Goal: Communication & Community: Answer question/provide support

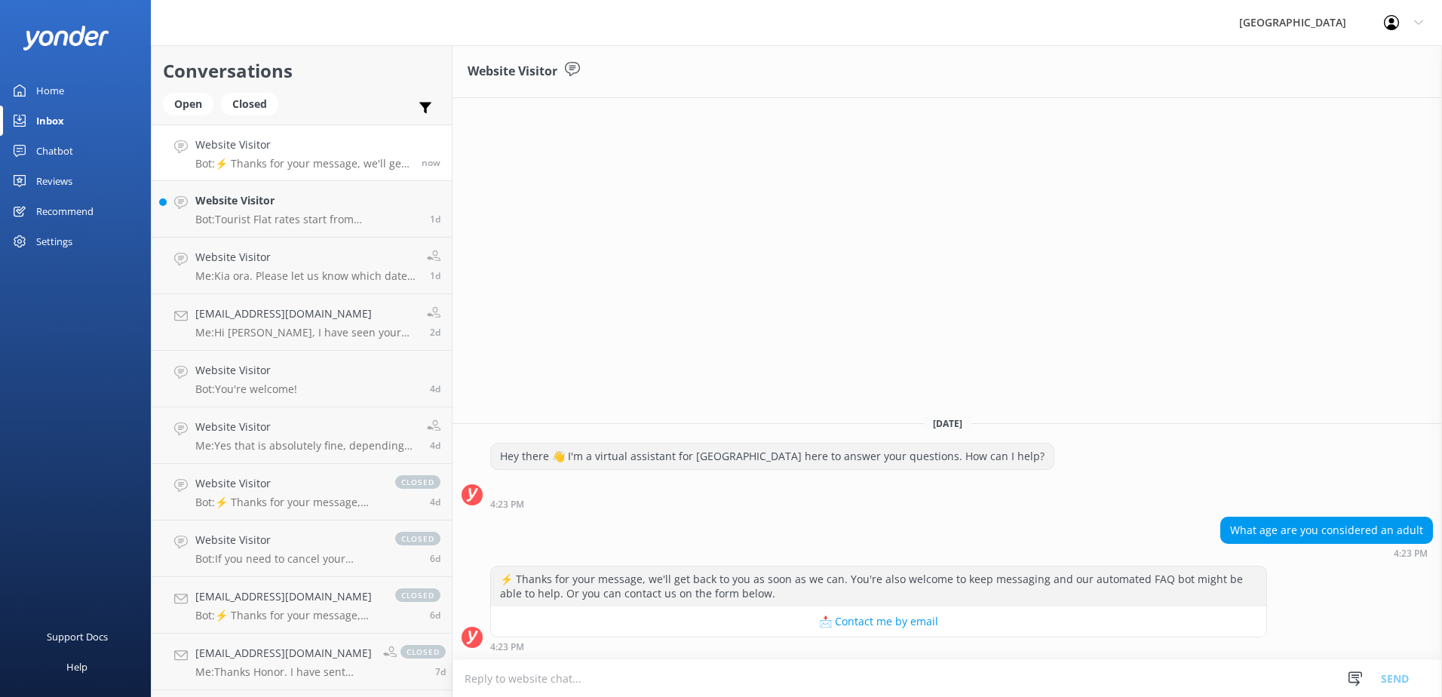
click at [655, 684] on textarea at bounding box center [946, 678] width 989 height 37
type textarea "A"
type textarea "An adult is anyone 15 and above."
click at [1406, 673] on button "Send" at bounding box center [1394, 678] width 57 height 38
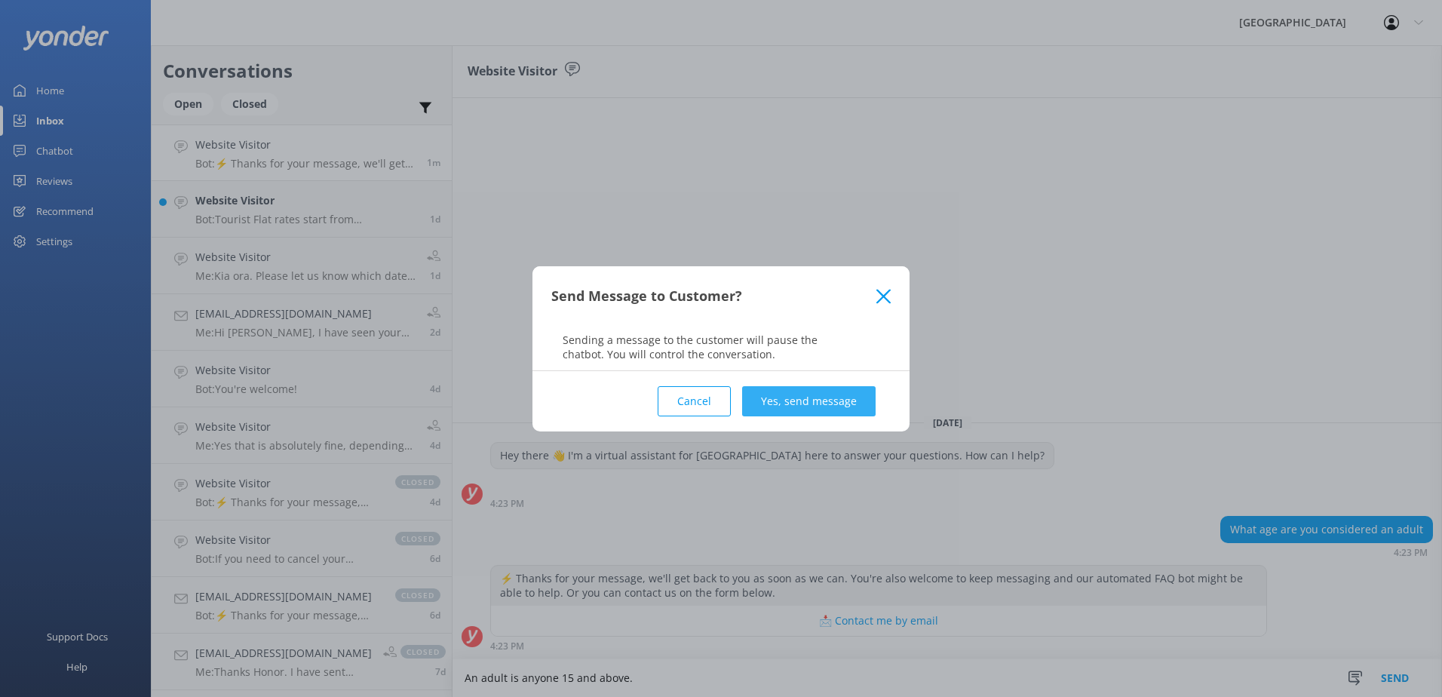
click at [784, 391] on button "Yes, send message" at bounding box center [808, 401] width 133 height 30
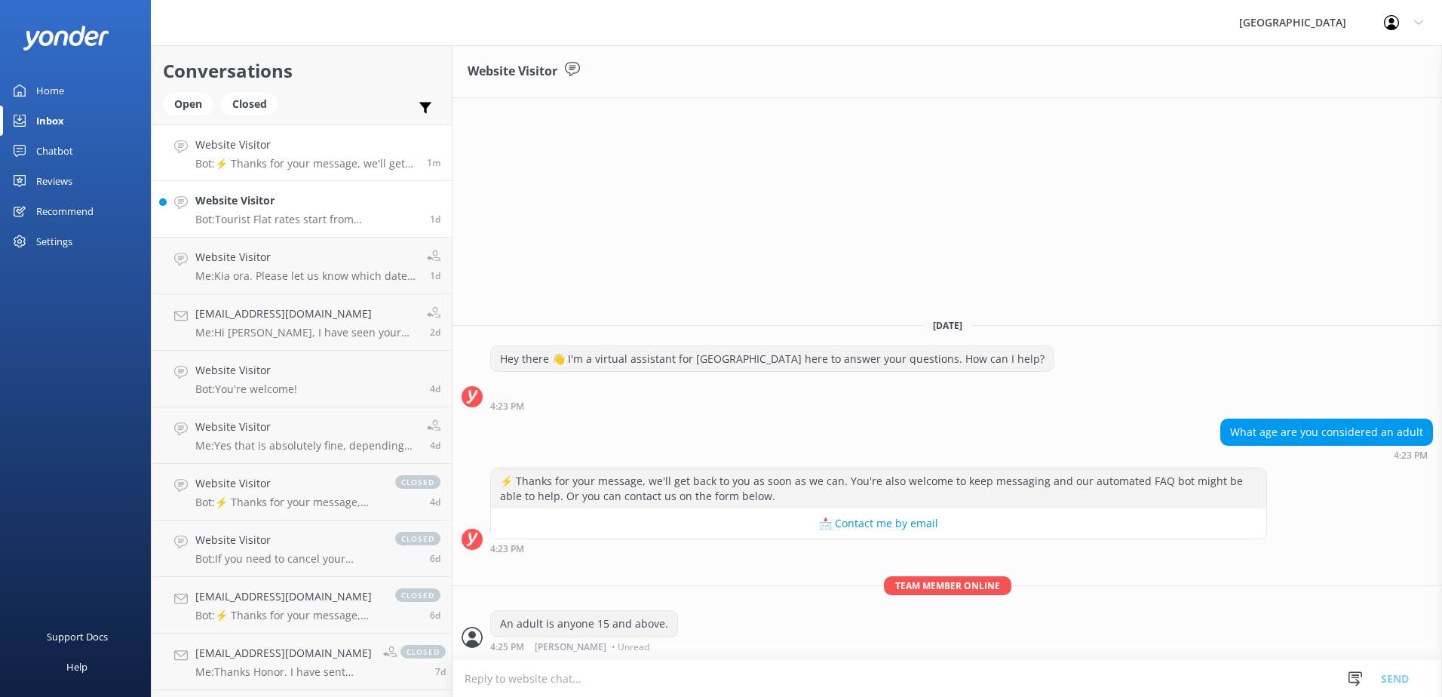
click at [322, 215] on p "Bot: Tourist Flat rates start from [GEOGRAPHIC_DATA]$140.00 for the first 2 peo…" at bounding box center [306, 220] width 223 height 14
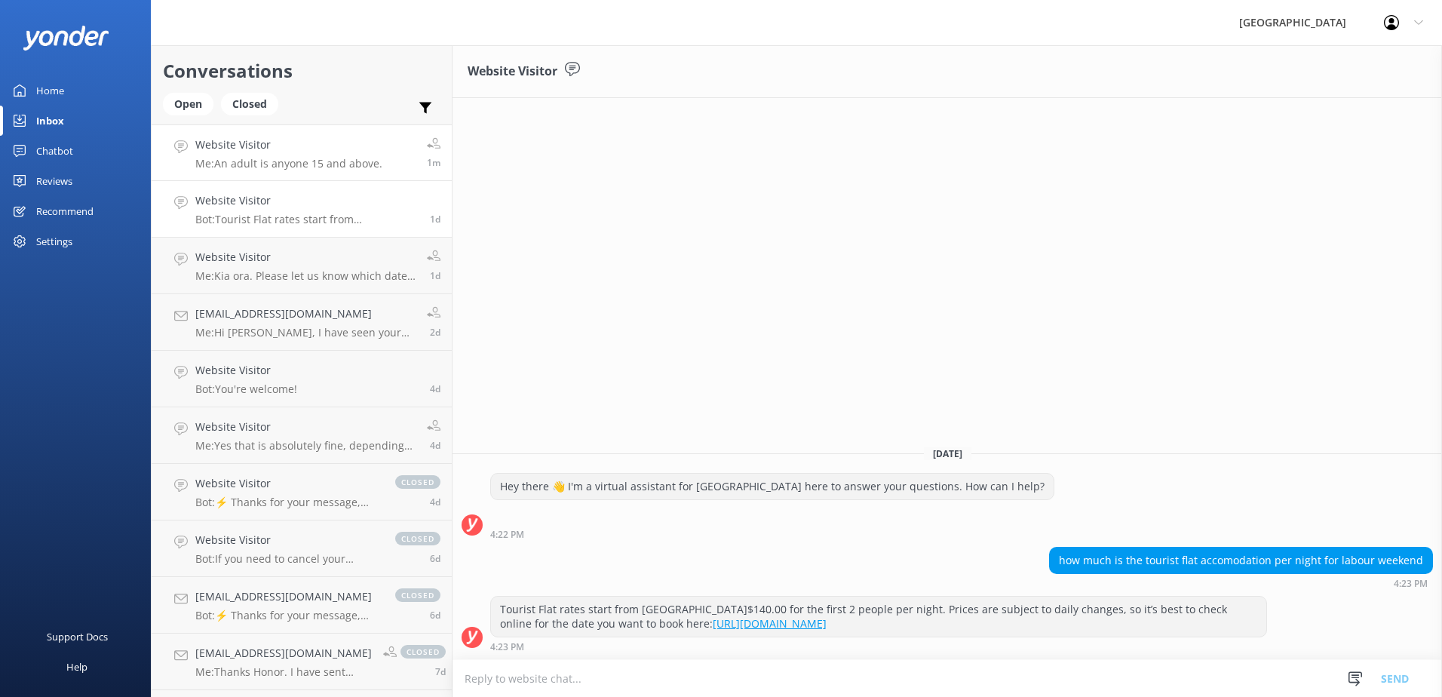
click at [295, 158] on p "Me: An adult is anyone 15 and above." at bounding box center [288, 164] width 187 height 14
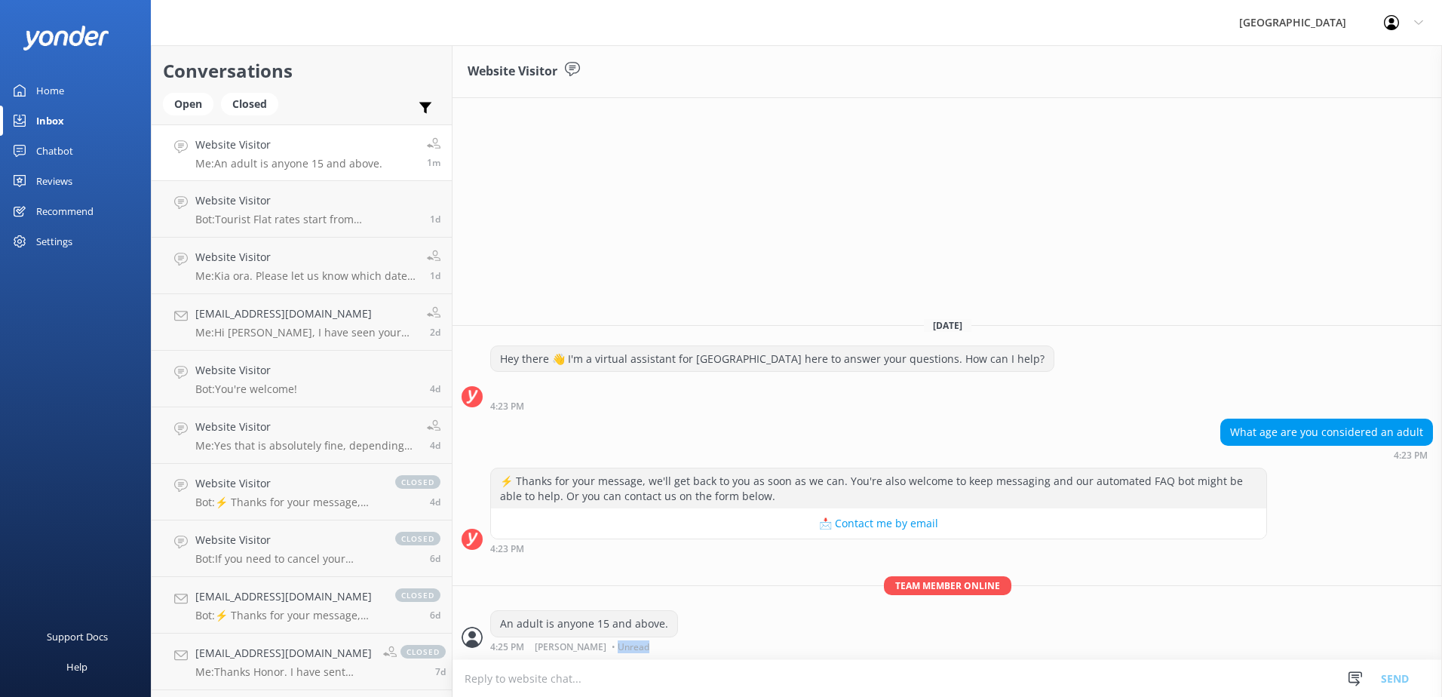
drag, startPoint x: 634, startPoint y: 647, endPoint x: 606, endPoint y: 658, distance: 30.1
click at [606, 658] on div "Team member online An adult is anyone 15 and above. 4:25 PM [PERSON_NAME] • Unr…" at bounding box center [946, 617] width 989 height 83
drag, startPoint x: 606, startPoint y: 658, endPoint x: 765, endPoint y: 642, distance: 159.9
click at [765, 642] on div "An adult is anyone 15 and above. 4:25 PM [PERSON_NAME] • Unread" at bounding box center [946, 630] width 989 height 41
drag, startPoint x: 1037, startPoint y: 272, endPoint x: 1067, endPoint y: 276, distance: 30.4
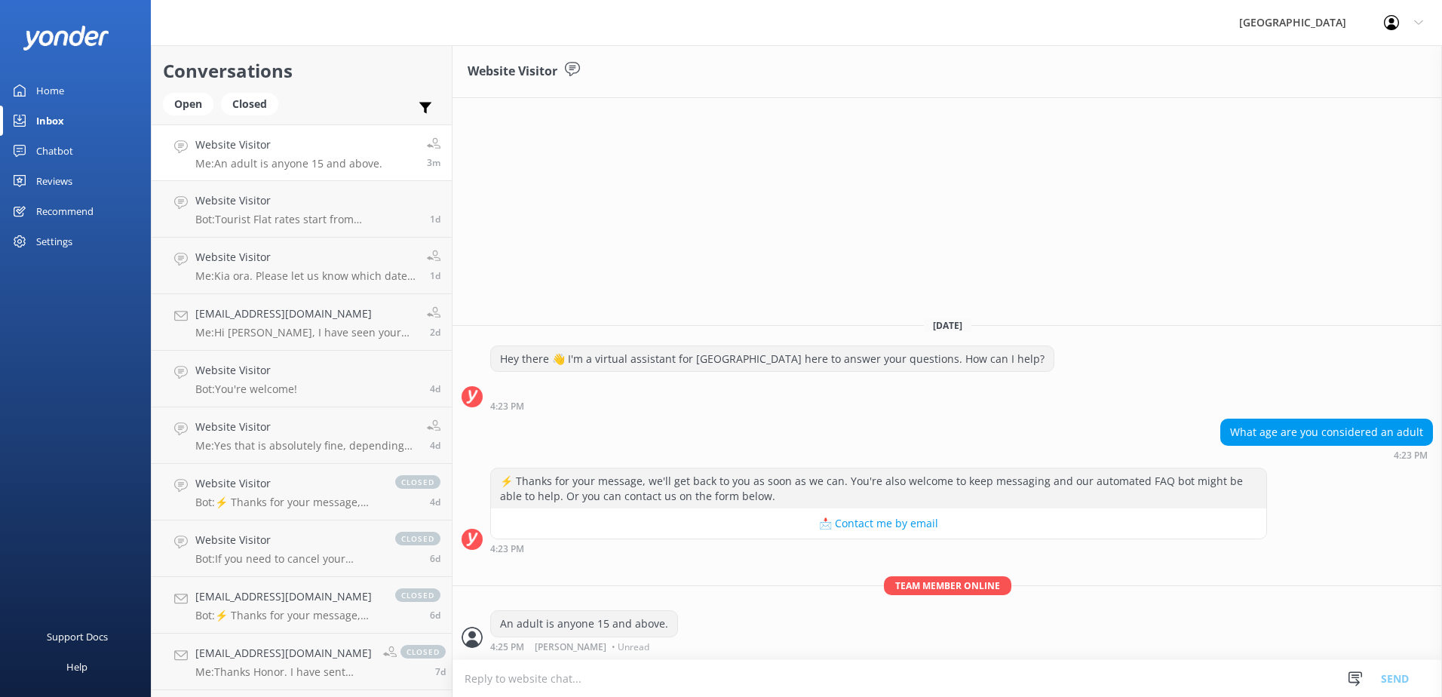
click at [1047, 272] on div "Website Visitor [DATE] Hey there 👋 I'm a virtual assistant for [GEOGRAPHIC_DATA…" at bounding box center [946, 371] width 989 height 652
drag, startPoint x: 994, startPoint y: 590, endPoint x: 891, endPoint y: 581, distance: 103.7
click at [891, 581] on span "Team member online" at bounding box center [947, 585] width 127 height 19
drag, startPoint x: 891, startPoint y: 581, endPoint x: 1001, endPoint y: 586, distance: 110.9
click at [1001, 586] on span "Team member online" at bounding box center [947, 585] width 127 height 19
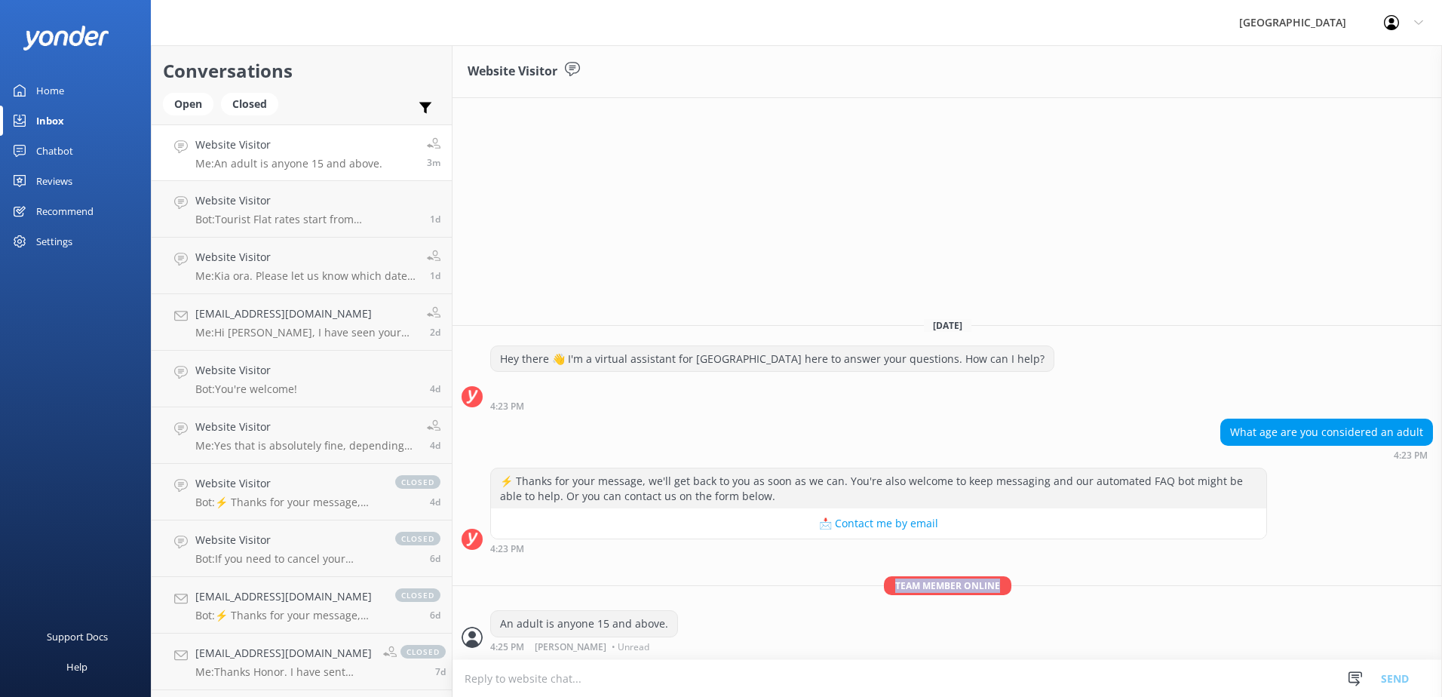
drag, startPoint x: 1001, startPoint y: 586, endPoint x: 901, endPoint y: 582, distance: 100.4
click at [901, 582] on span "Team member online" at bounding box center [947, 585] width 127 height 19
drag, startPoint x: 901, startPoint y: 582, endPoint x: 1081, endPoint y: 566, distance: 180.9
click at [1063, 578] on p "Team member online" at bounding box center [946, 585] width 989 height 19
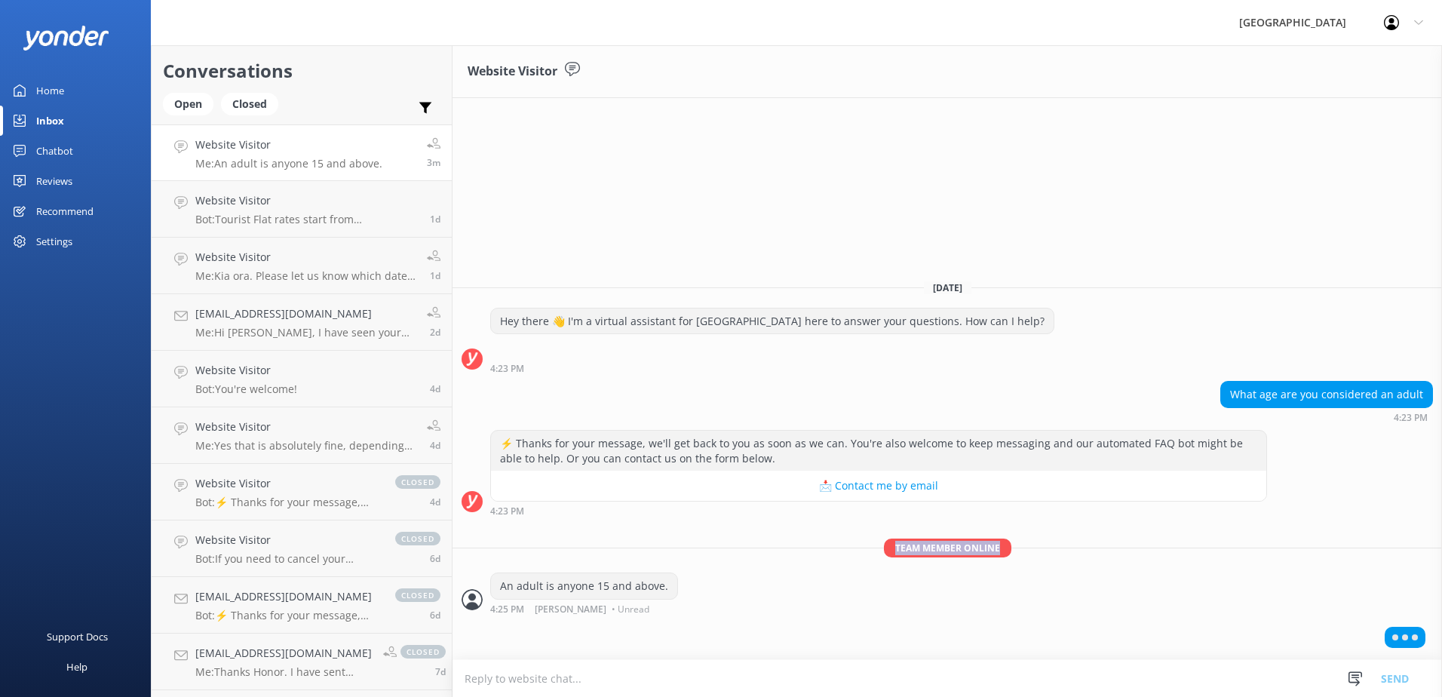
click at [1130, 535] on div "[DATE] Hey there 👋 I'm a virtual assistant for [GEOGRAPHIC_DATA] here to answer…" at bounding box center [946, 463] width 989 height 391
click at [994, 551] on span "Team member online" at bounding box center [947, 547] width 127 height 19
click at [1006, 516] on div "4:23 PM" at bounding box center [878, 510] width 777 height 11
